Goal: Contribute content: Contribute content

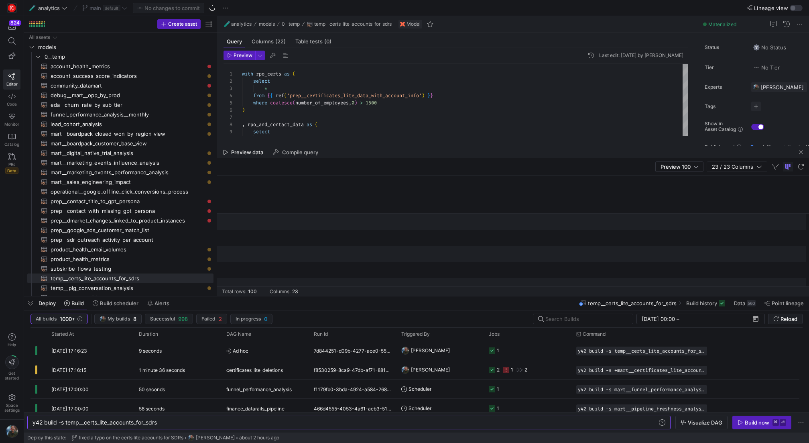
scroll to position [0, 1499]
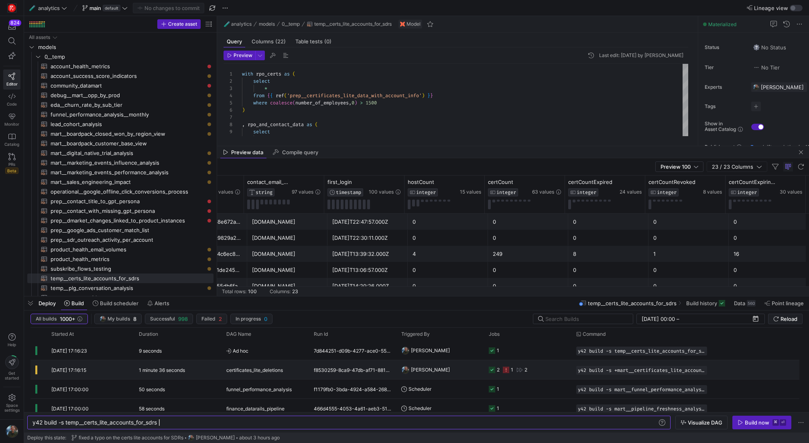
click at [474, 371] on y42-orchestration-triggered-by "[PERSON_NAME]" at bounding box center [440, 369] width 78 height 18
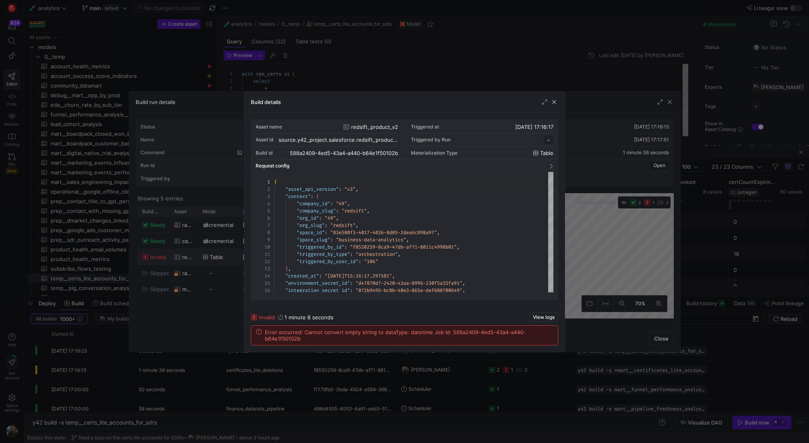
scroll to position [72, 0]
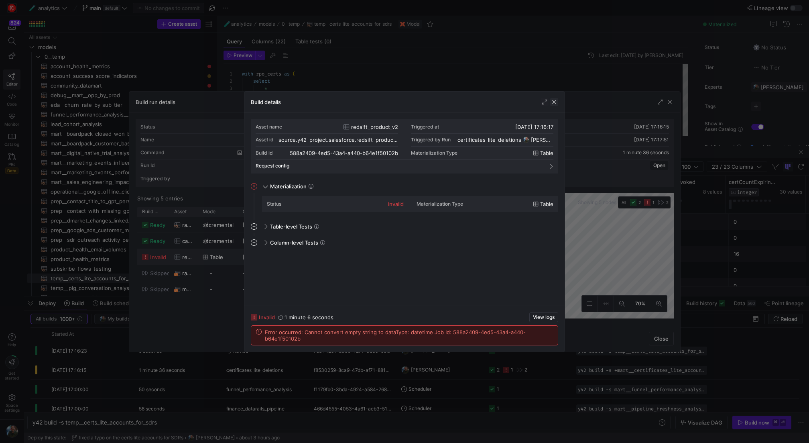
click at [556, 104] on span "button" at bounding box center [554, 102] width 8 height 8
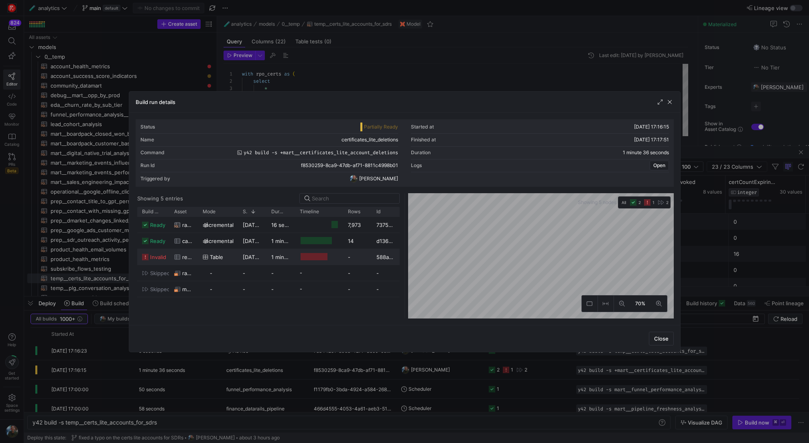
click at [675, 100] on div "Build run details" at bounding box center [404, 102] width 551 height 21
click at [671, 101] on span "button" at bounding box center [670, 102] width 8 height 8
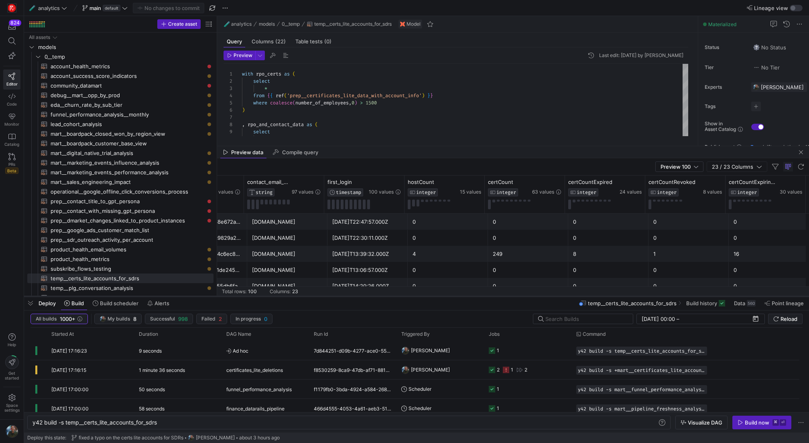
click at [33, 297] on div at bounding box center [416, 296] width 785 height 3
click at [30, 301] on span "button" at bounding box center [30, 303] width 13 height 14
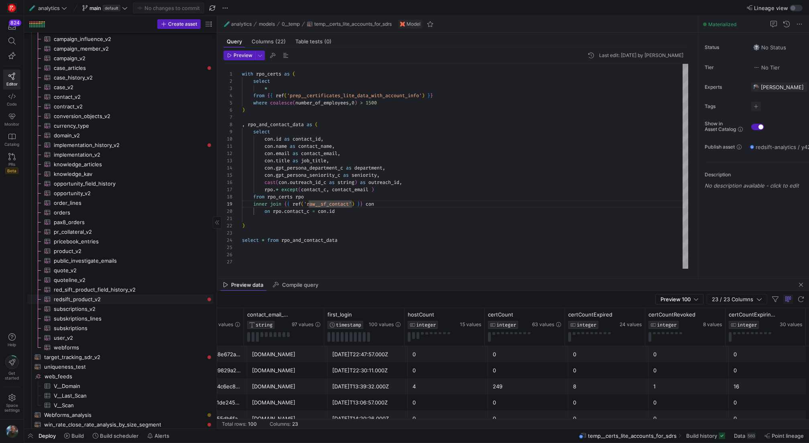
click at [130, 302] on span "redsift_product_v2​​​​​​​​​" at bounding box center [129, 299] width 151 height 9
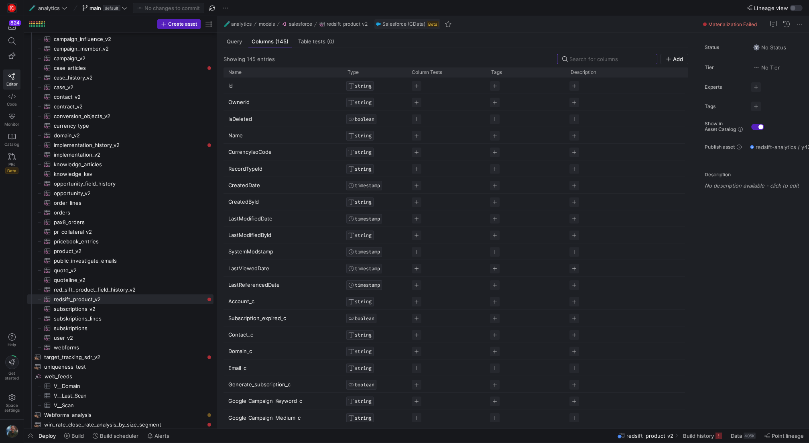
click at [242, 51] on div "Showing 145 entries Add Drag here to set row groups Drag here to set column lab…" at bounding box center [456, 234] width 478 height 375
click at [242, 49] on div "Showing 145 entries Add Drag here to set row groups Drag here to set column lab…" at bounding box center [456, 234] width 478 height 375
click at [240, 45] on div "Query" at bounding box center [235, 42] width 22 height 12
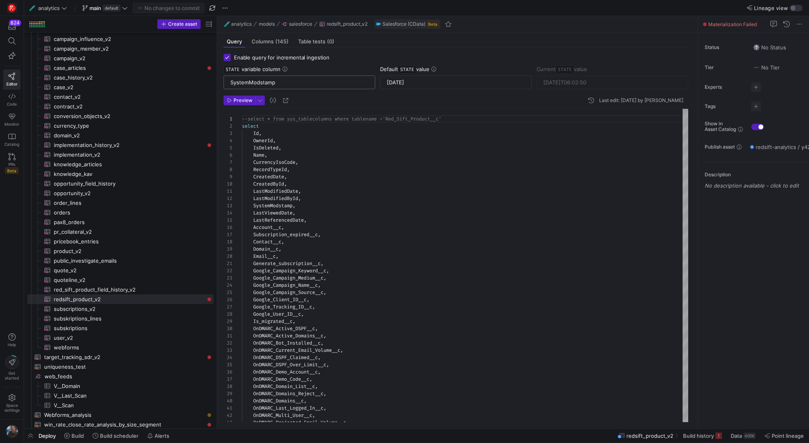
click at [296, 83] on input "SystemModstamp" at bounding box center [299, 82] width 138 height 6
click at [448, 83] on input "[DATE]" at bounding box center [456, 82] width 138 height 6
click at [437, 82] on input "[DATE]" at bounding box center [456, 82] width 138 height 6
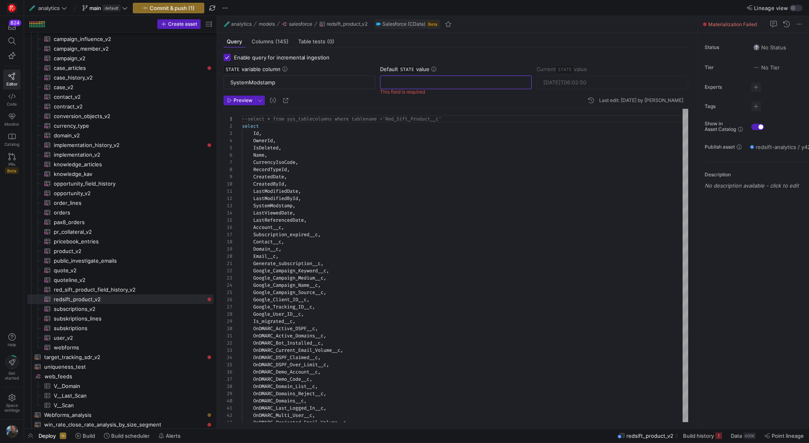
paste input "[DATE]"
type input "[DATE]"
click at [460, 96] on header "Preview Last edit: [DATE] by [PERSON_NAME]" at bounding box center [456, 102] width 465 height 13
click at [285, 83] on input "SystemModstamp" at bounding box center [299, 82] width 138 height 6
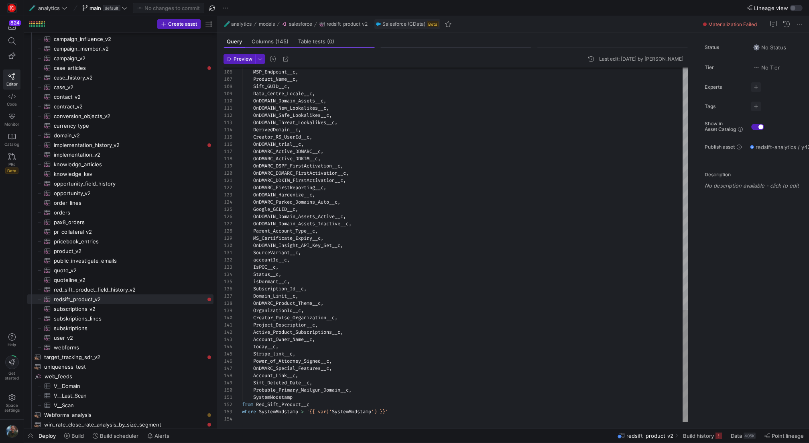
click at [240, 58] on span "Preview" at bounding box center [243, 59] width 19 height 6
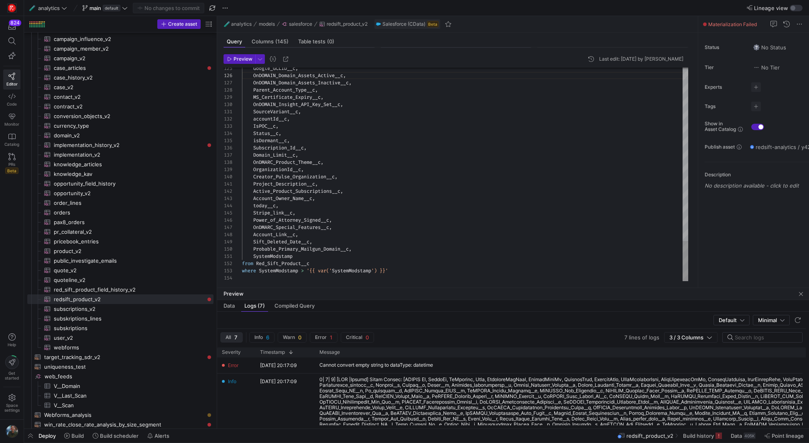
type textarea "SystemModstamp from Red_Sift_Product__c where SystemModstamp > '{{ var('STATE')…"
click at [249, 57] on span "Preview" at bounding box center [243, 59] width 19 height 6
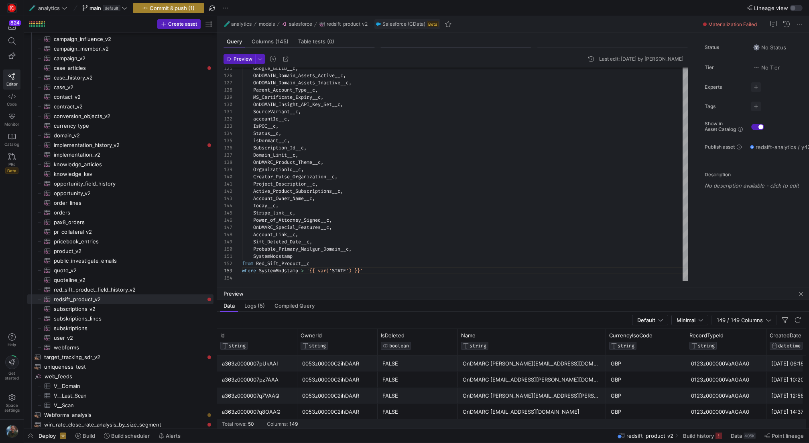
click at [158, 8] on span "Commit & push (1)" at bounding box center [172, 8] width 45 height 6
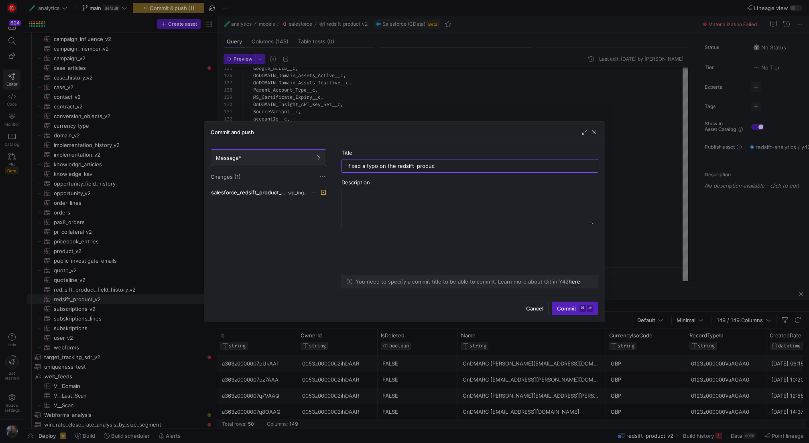
type input "fixed a typo on the redsift_product"
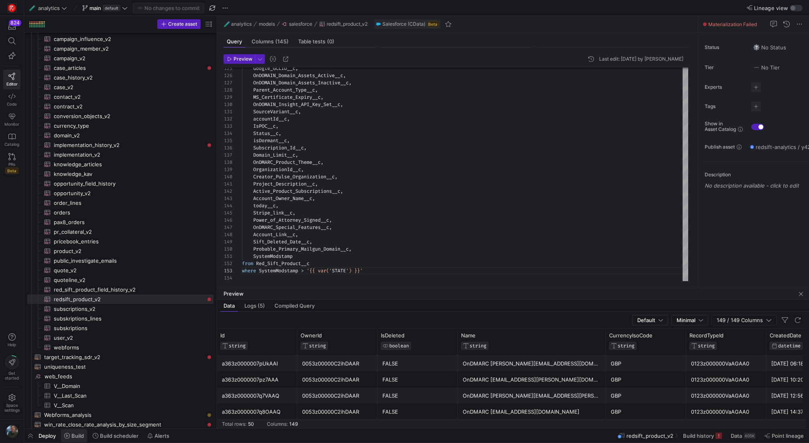
click at [82, 440] on span at bounding box center [74, 435] width 26 height 13
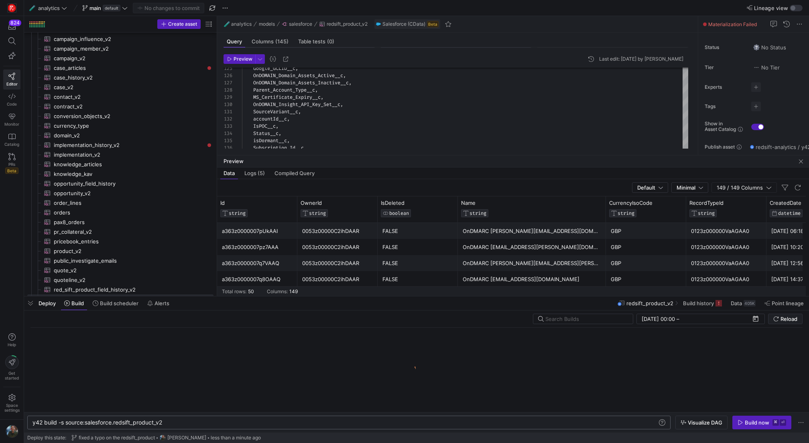
click at [186, 421] on div "y42 build -s source:salesforce.redsift_product_v2" at bounding box center [346, 422] width 626 height 6
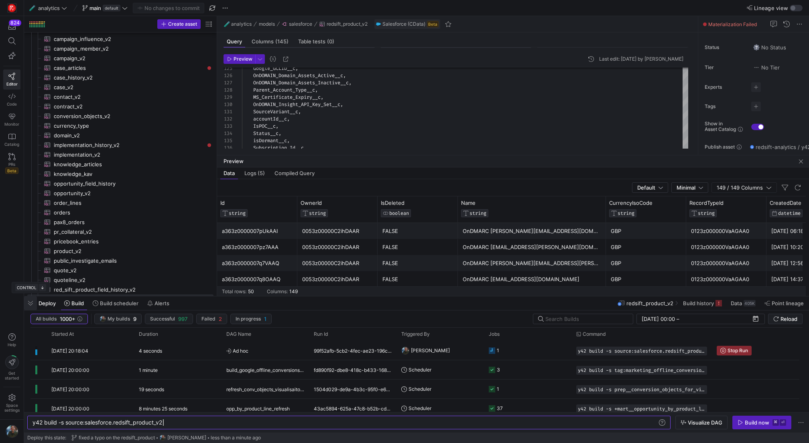
click at [33, 304] on span "button" at bounding box center [30, 303] width 13 height 14
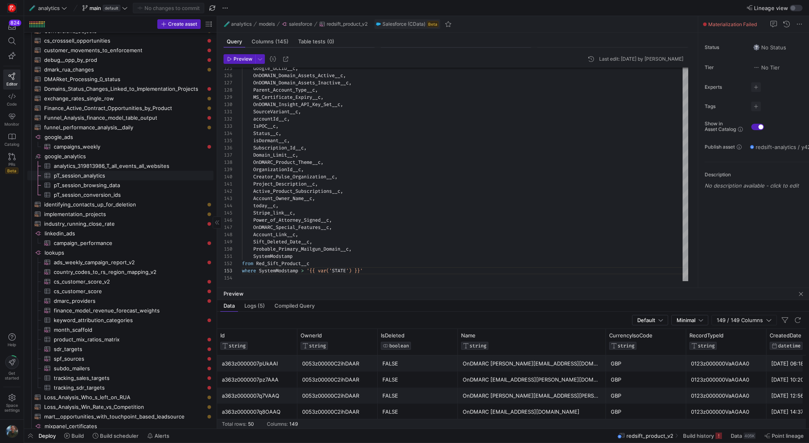
scroll to position [853, 0]
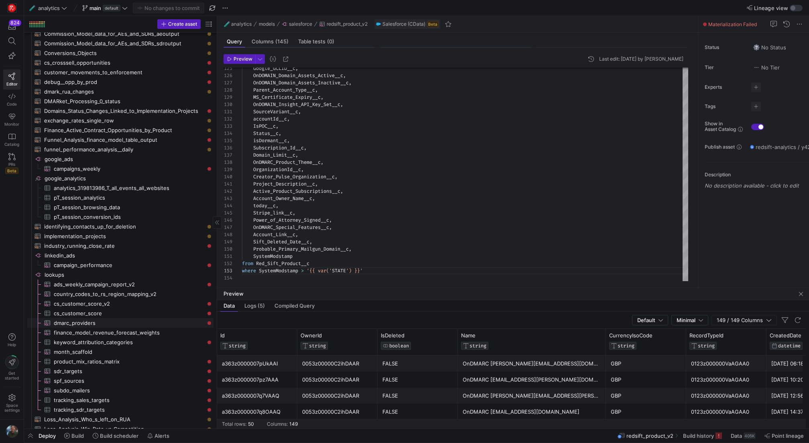
click at [162, 323] on span "dmarc_providers​​​​​​​​​" at bounding box center [129, 322] width 151 height 9
checkbox input "false"
type textarea "select id, id1 as provider, display, --homepage, --icon, [PERSON_NAME], host, s…"
